Goal: Navigation & Orientation: Find specific page/section

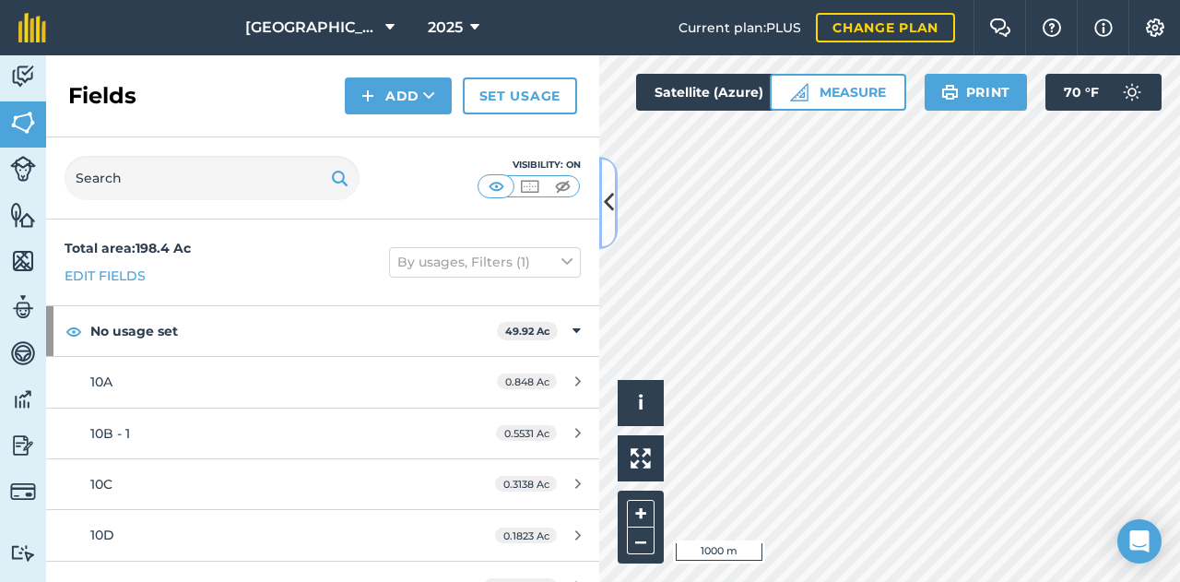
click at [609, 222] on button at bounding box center [608, 203] width 18 height 92
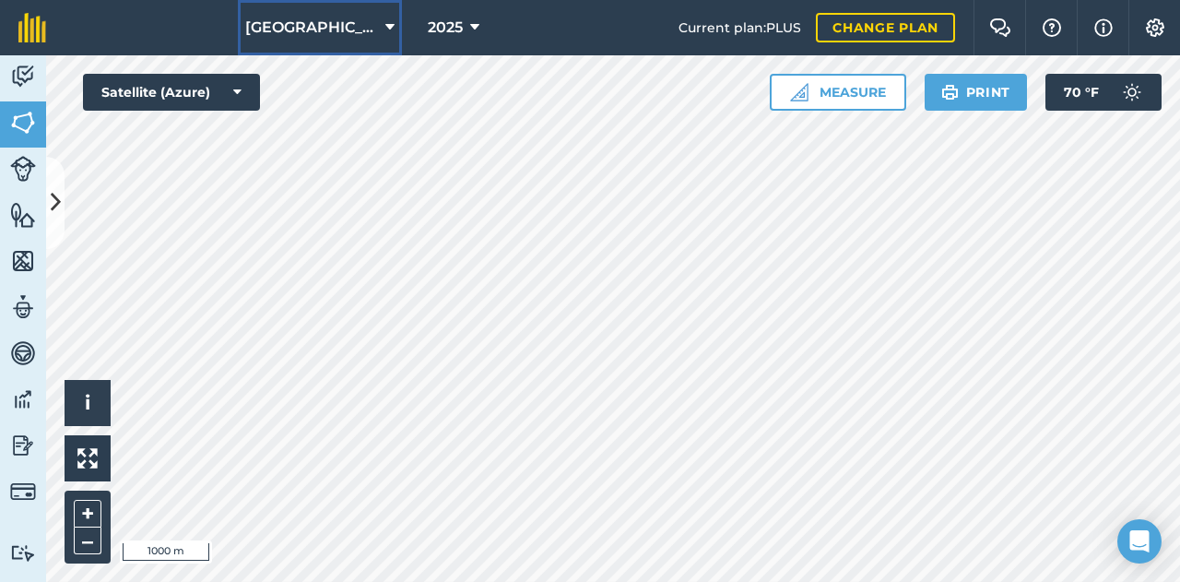
click at [314, 34] on span "[GEOGRAPHIC_DATA]" at bounding box center [311, 28] width 133 height 22
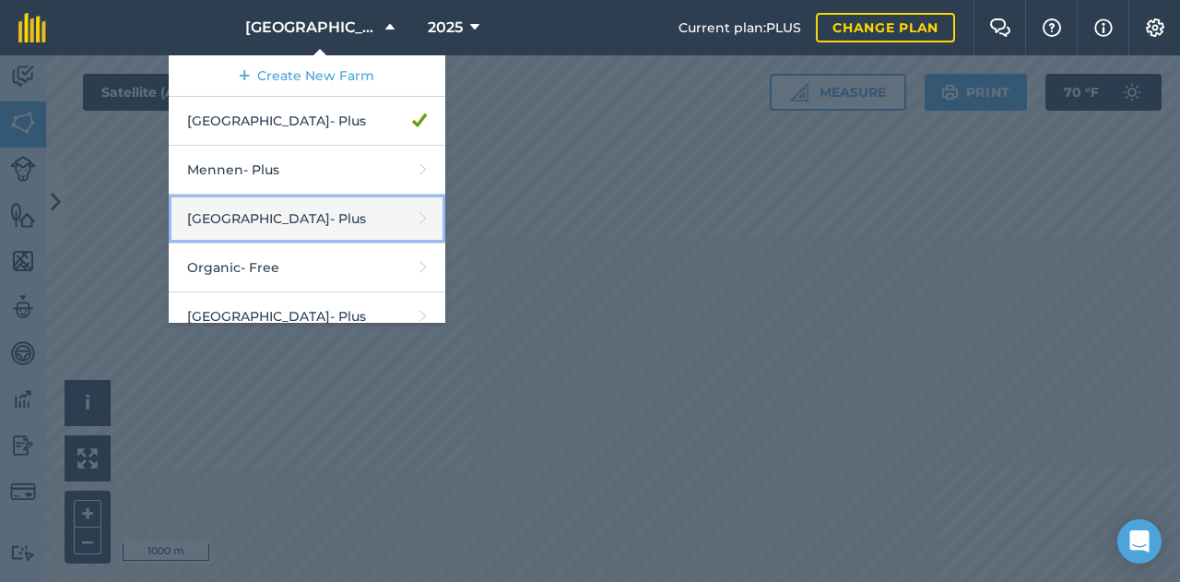
click at [299, 206] on link "Middle Valley - Plus" at bounding box center [307, 219] width 277 height 49
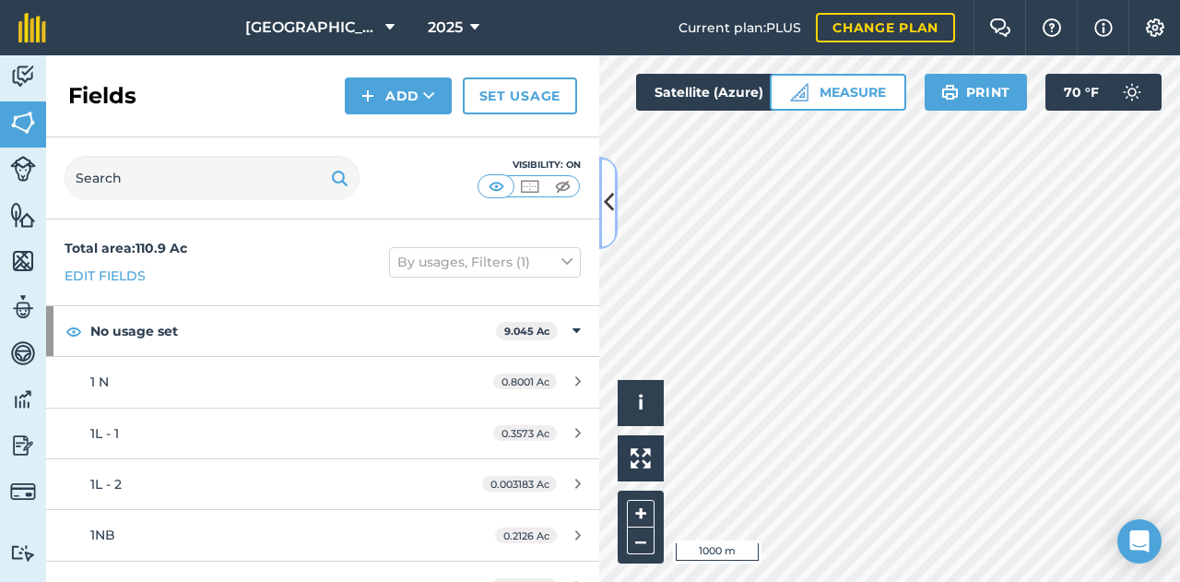
click at [601, 220] on button at bounding box center [608, 203] width 18 height 92
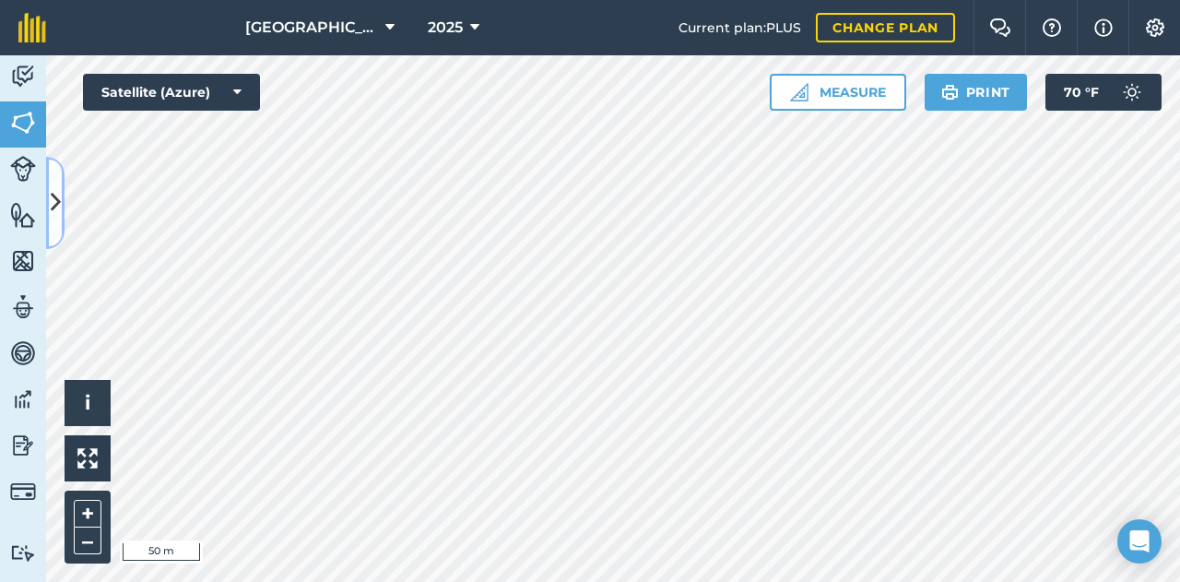
click at [49, 198] on button at bounding box center [55, 203] width 18 height 92
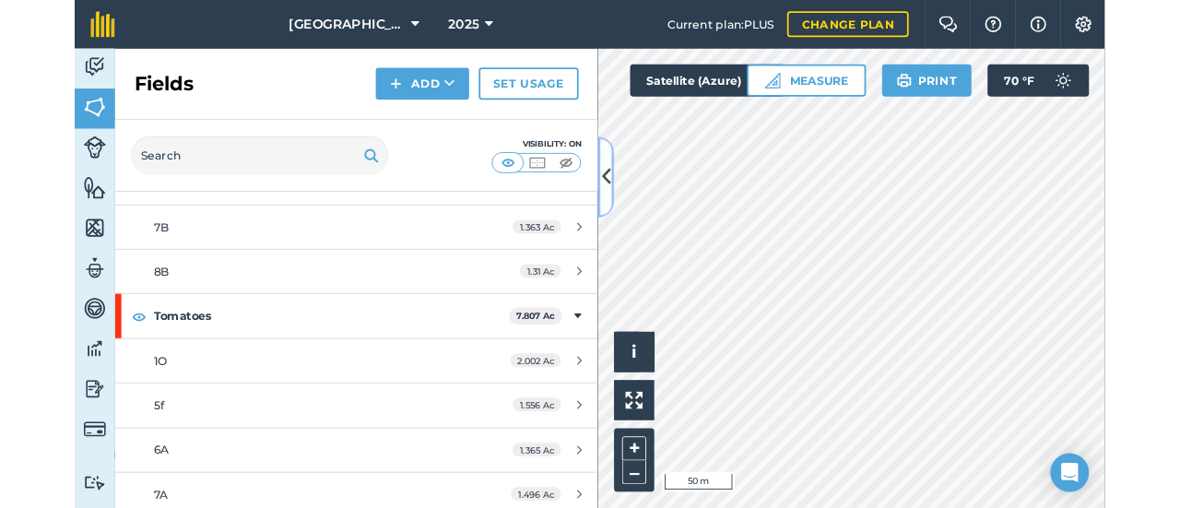
scroll to position [5440, 0]
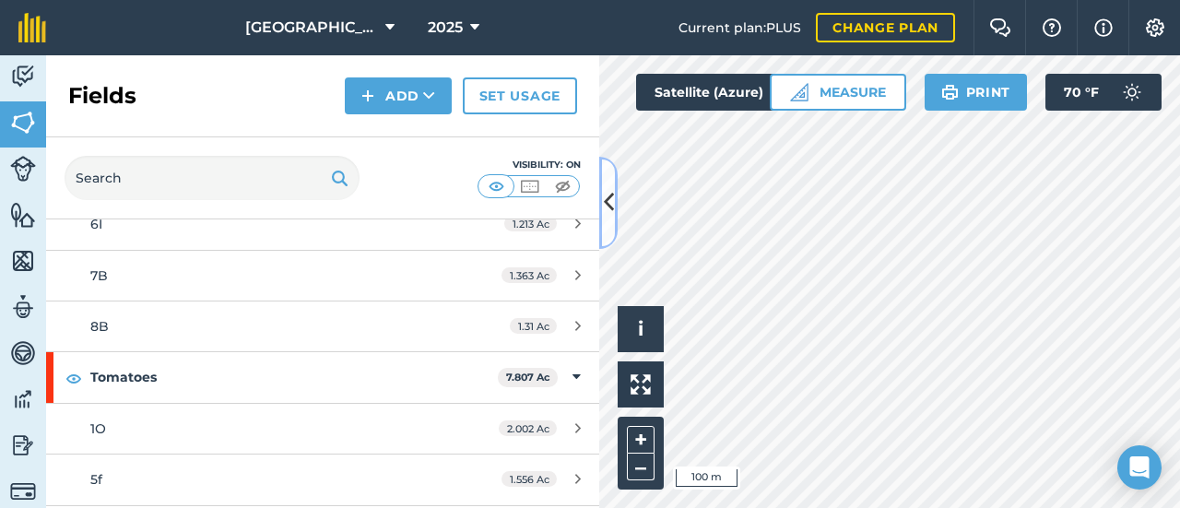
click at [609, 235] on button at bounding box center [608, 203] width 18 height 92
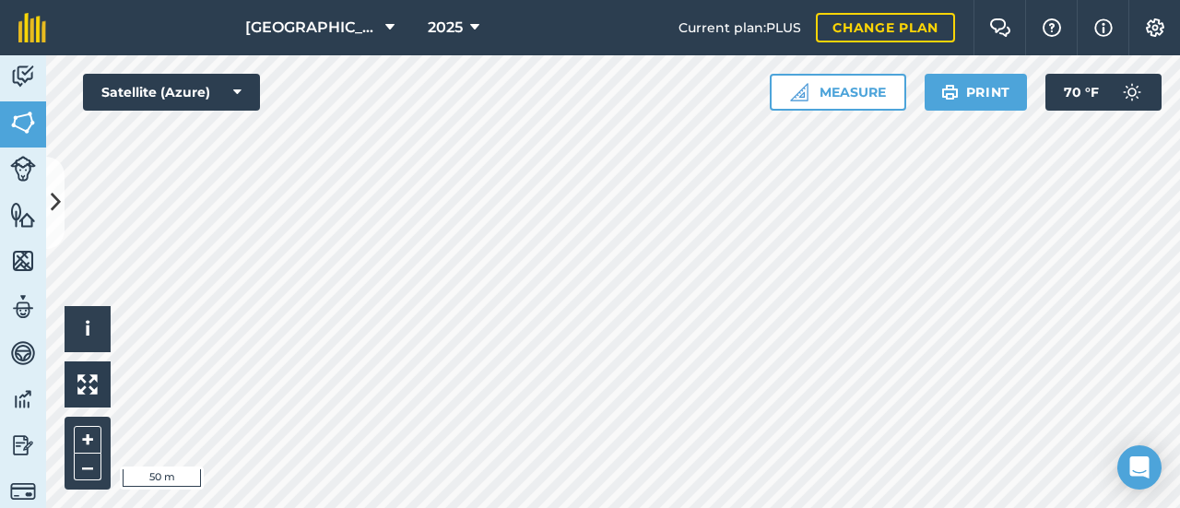
click at [1179, 370] on html "Middle Valley 2025 Current plan : PLUS Change plan Farm Chat Help Info Settings…" at bounding box center [590, 254] width 1180 height 508
click at [336, 32] on span "[GEOGRAPHIC_DATA]" at bounding box center [311, 28] width 133 height 22
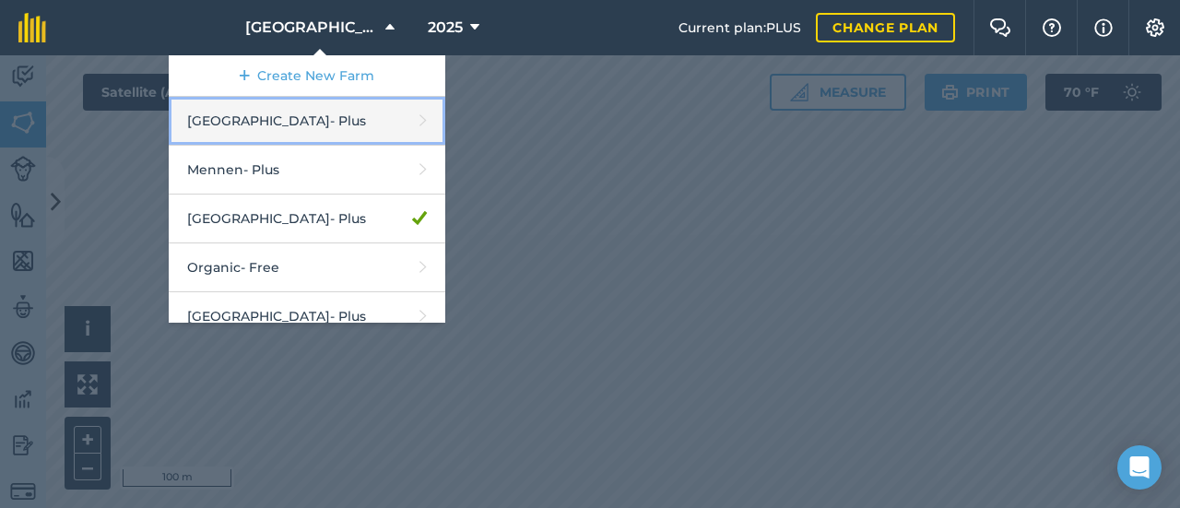
click at [346, 119] on link "Hideaway Farm - Plus" at bounding box center [307, 121] width 277 height 49
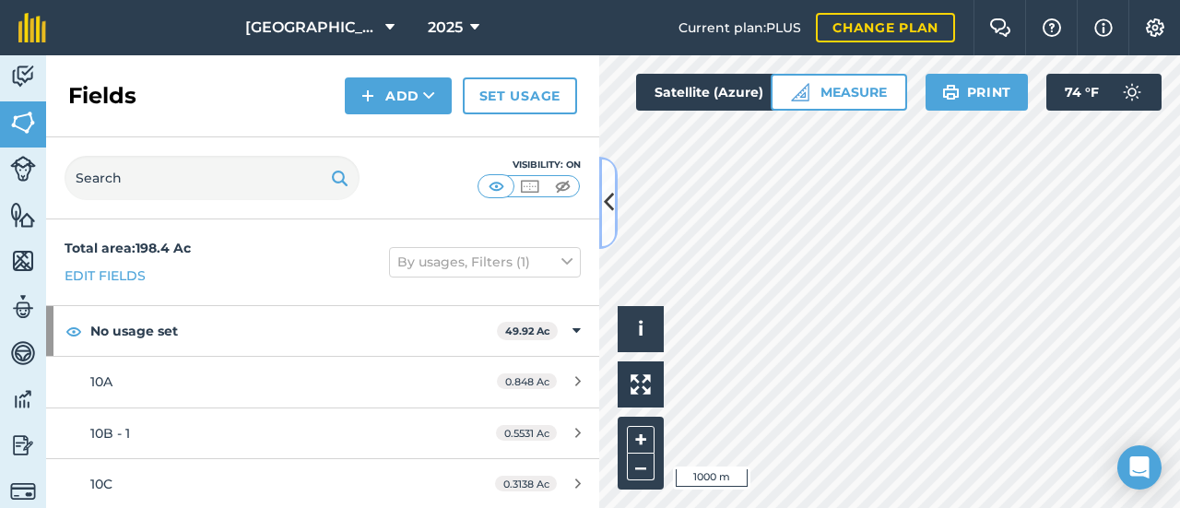
click at [609, 193] on icon at bounding box center [609, 202] width 10 height 32
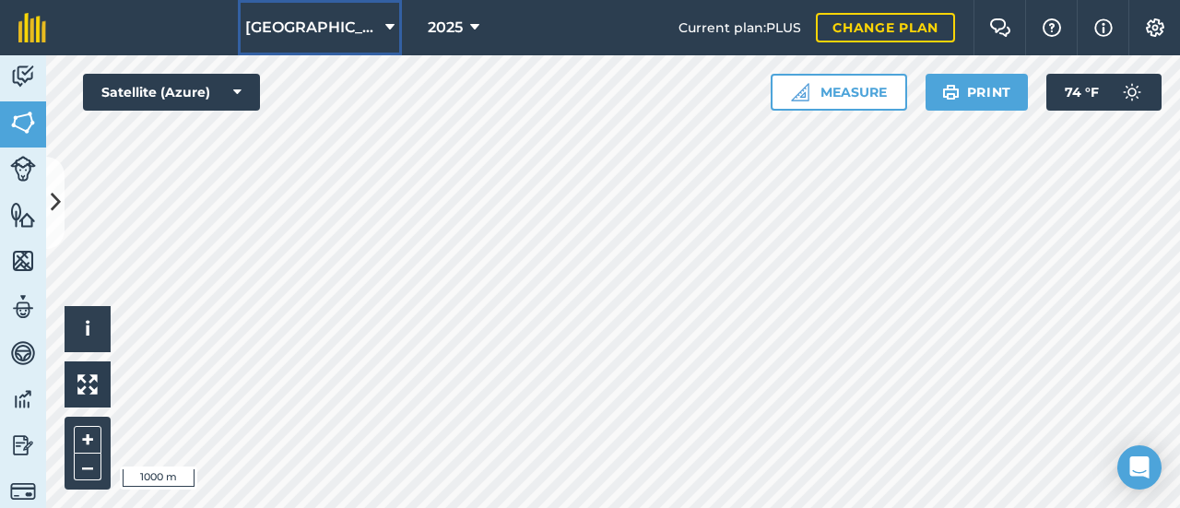
click at [349, 30] on span "[GEOGRAPHIC_DATA]" at bounding box center [311, 28] width 133 height 22
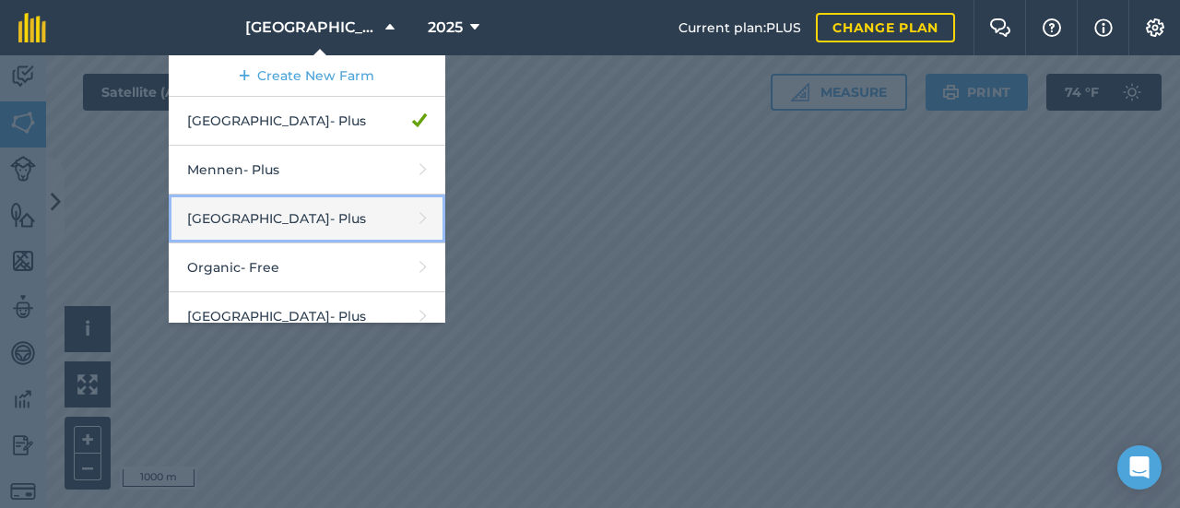
click at [355, 219] on link "Middle Valley - Plus" at bounding box center [307, 219] width 277 height 49
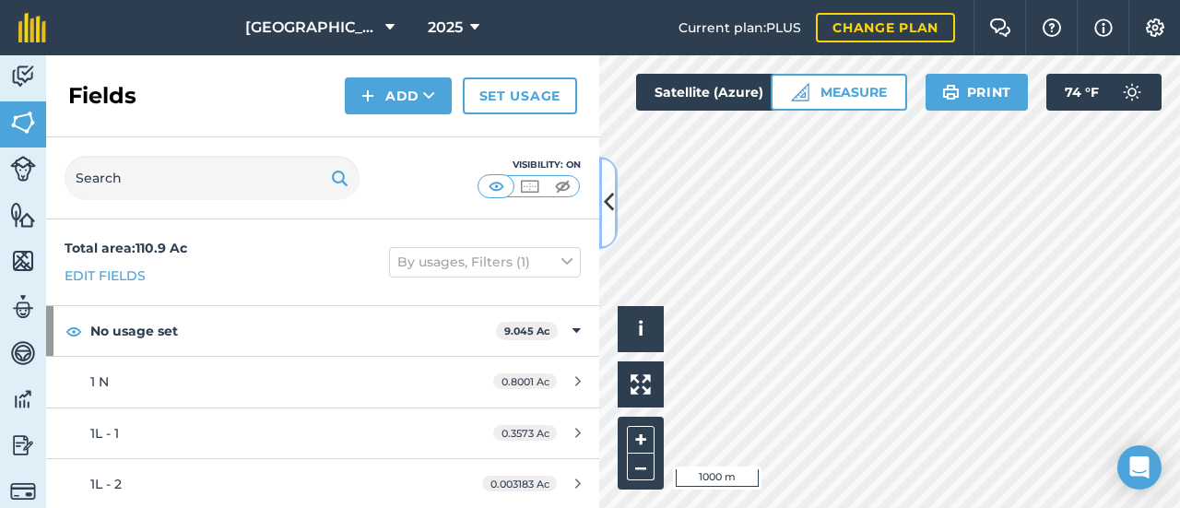
click at [616, 216] on button at bounding box center [608, 203] width 18 height 92
